Goal: Information Seeking & Learning: Find specific fact

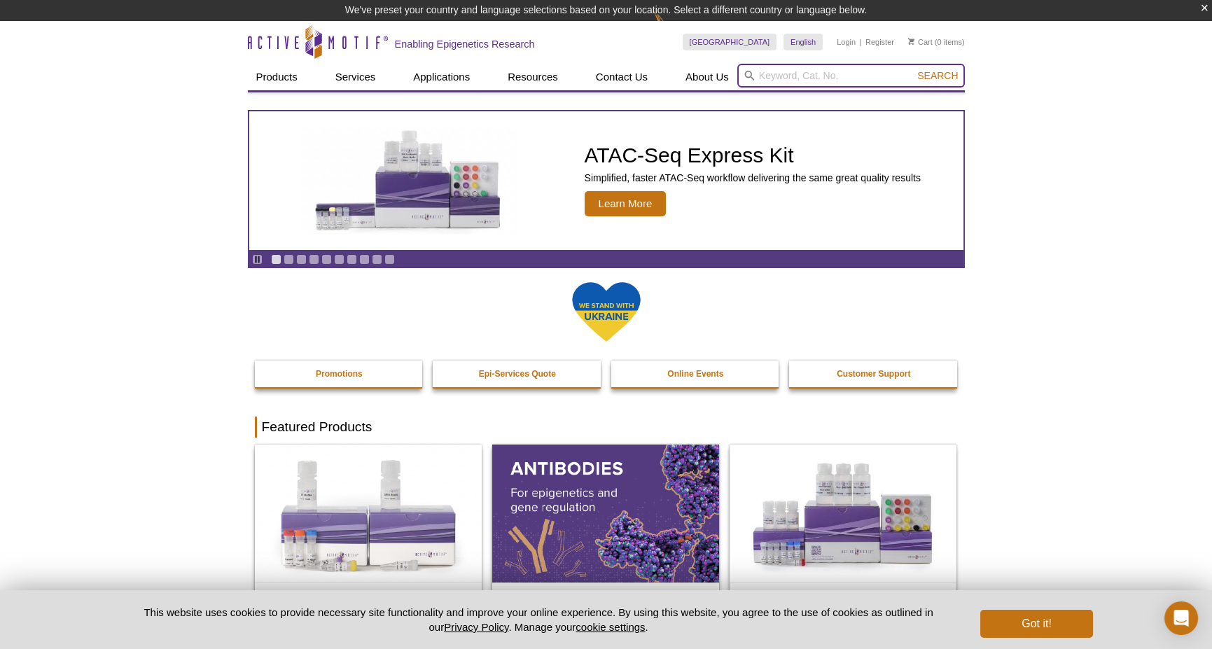
click at [788, 77] on input "search" at bounding box center [851, 76] width 228 height 24
type input "h3k9me3"
click at [913, 69] on button "Search" at bounding box center [937, 75] width 49 height 13
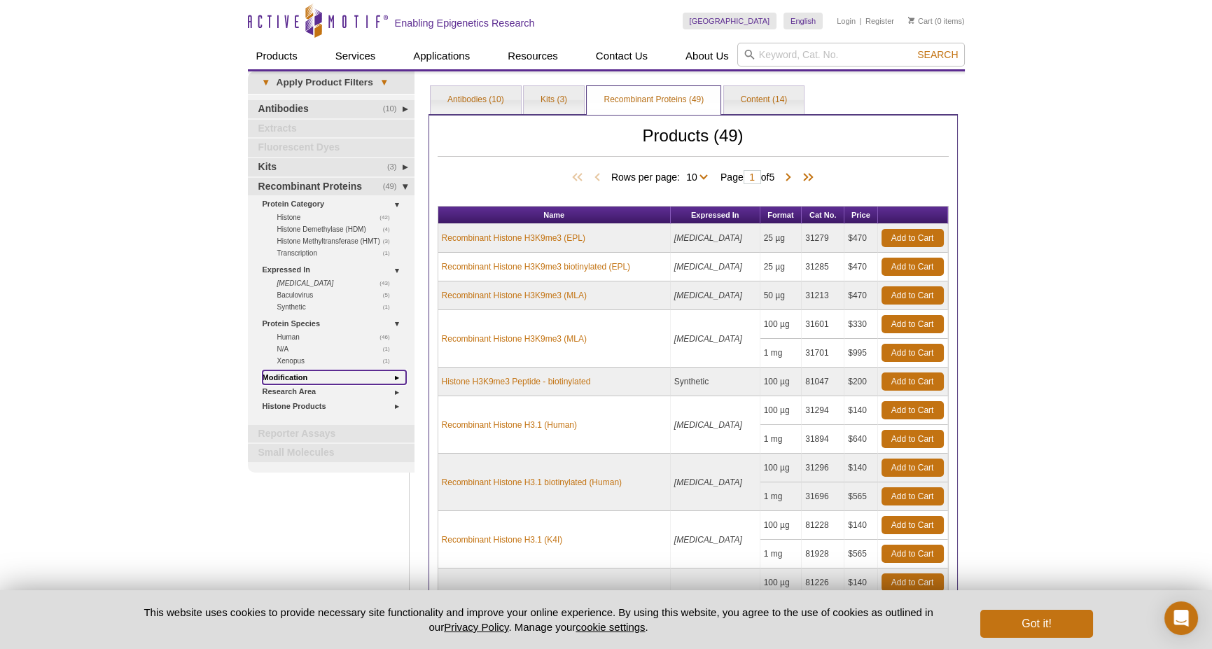
click at [285, 372] on link "Modification" at bounding box center [335, 377] width 144 height 15
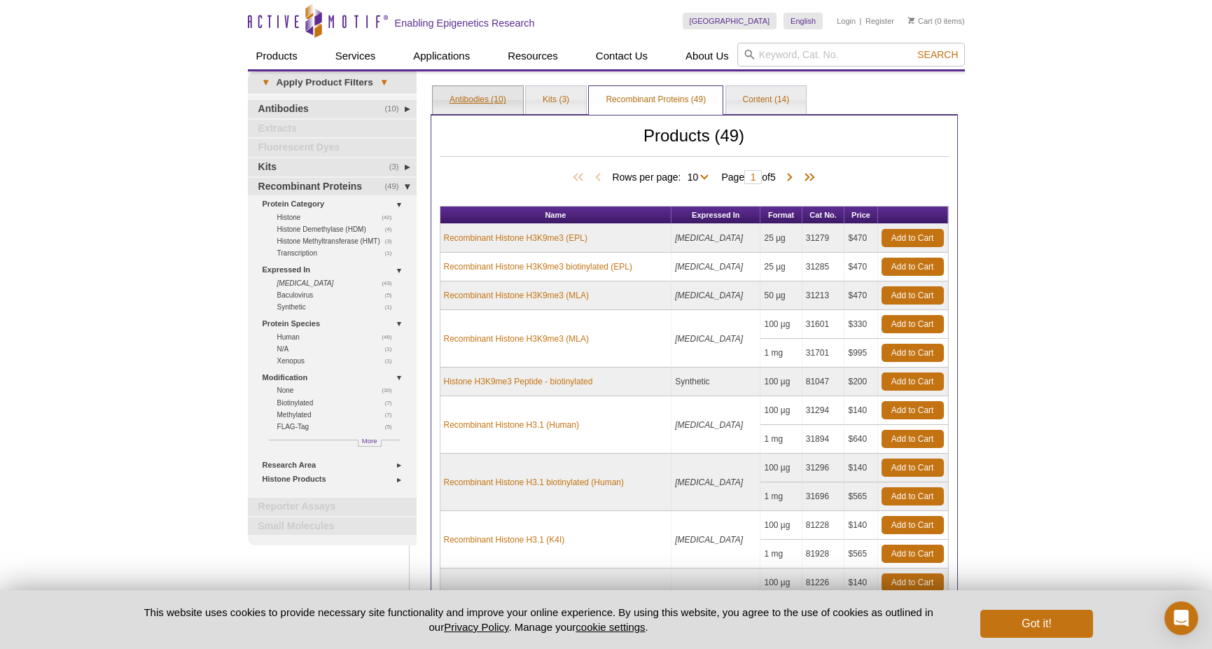
click at [480, 95] on link "Antibodies (10)" at bounding box center [478, 100] width 90 height 28
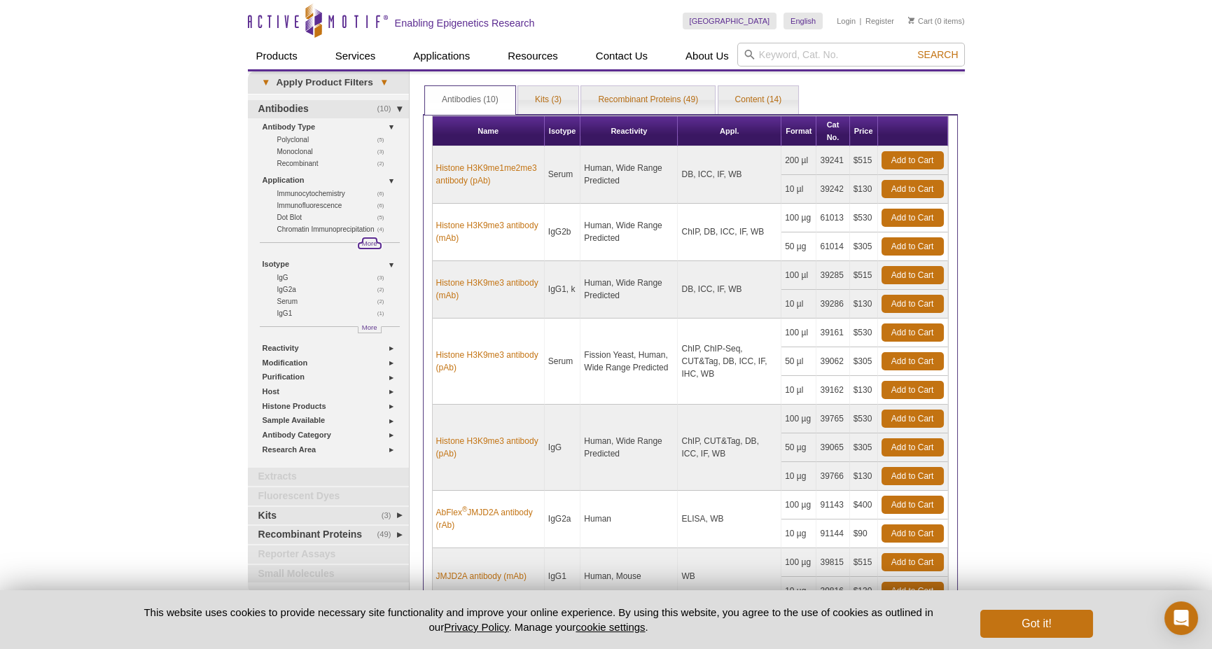
click at [364, 244] on span "More" at bounding box center [369, 243] width 15 height 12
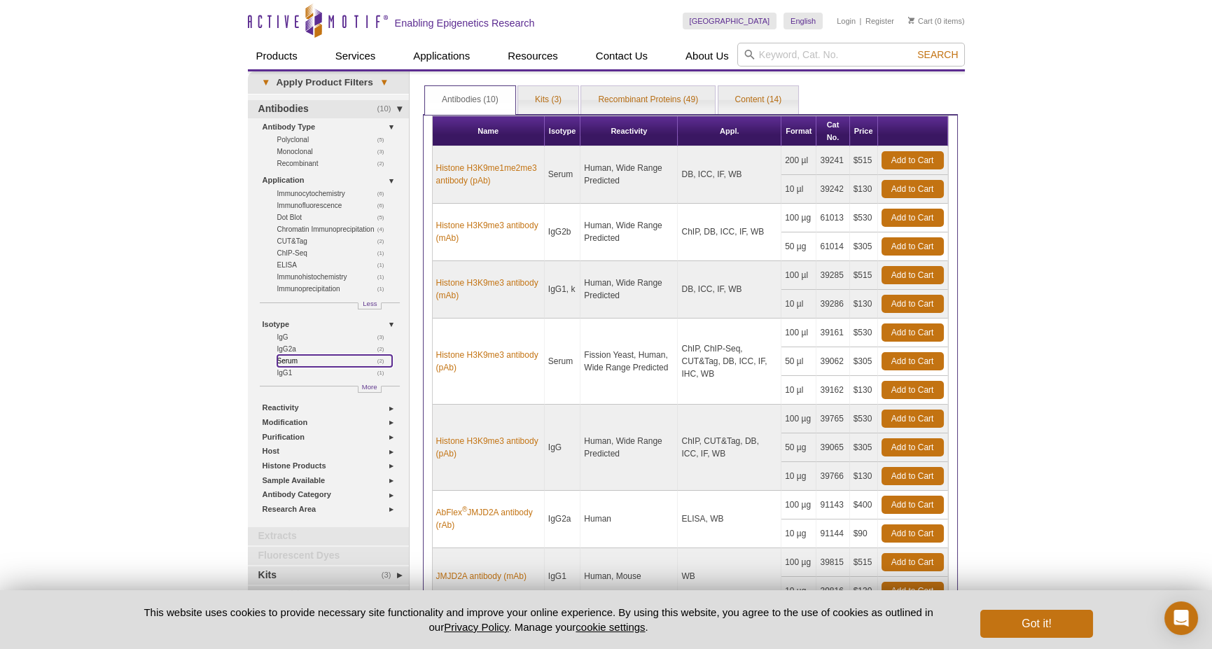
click at [294, 357] on link "(2) Serum" at bounding box center [334, 361] width 115 height 12
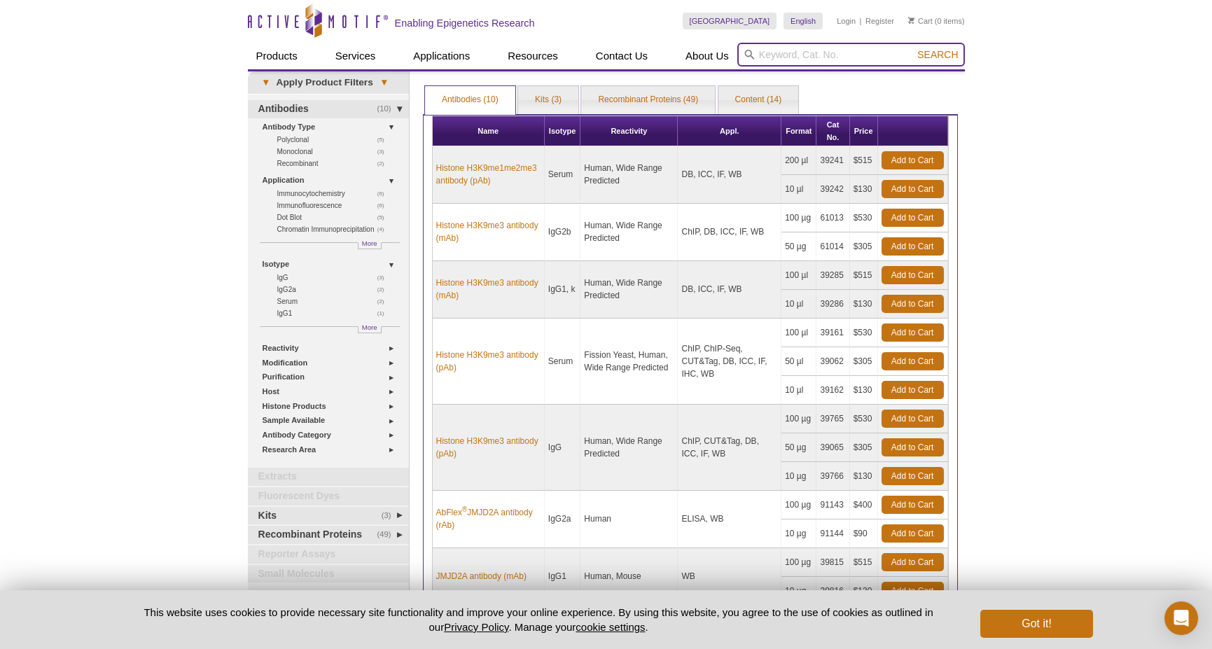
click at [769, 49] on input "search" at bounding box center [851, 55] width 228 height 24
paste input "39159"
type input "39159"
click at [913, 48] on button "Search" at bounding box center [937, 54] width 49 height 13
